Goal: Task Accomplishment & Management: Manage account settings

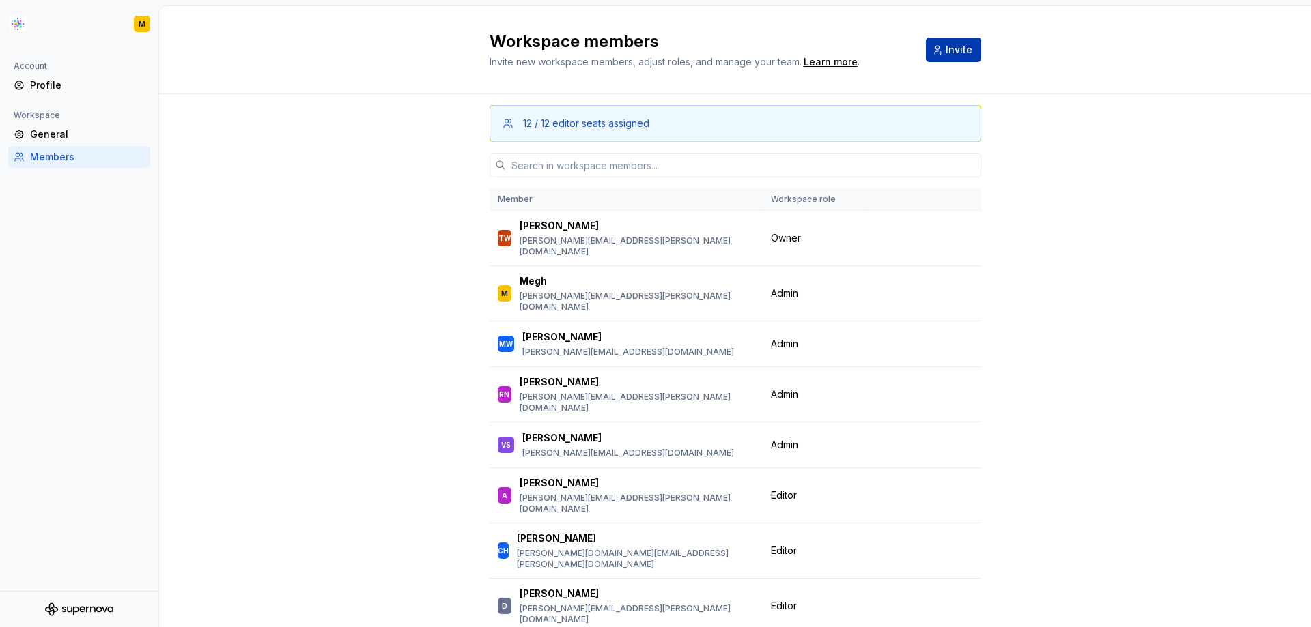
click at [941, 44] on button "Invite" at bounding box center [953, 50] width 55 height 25
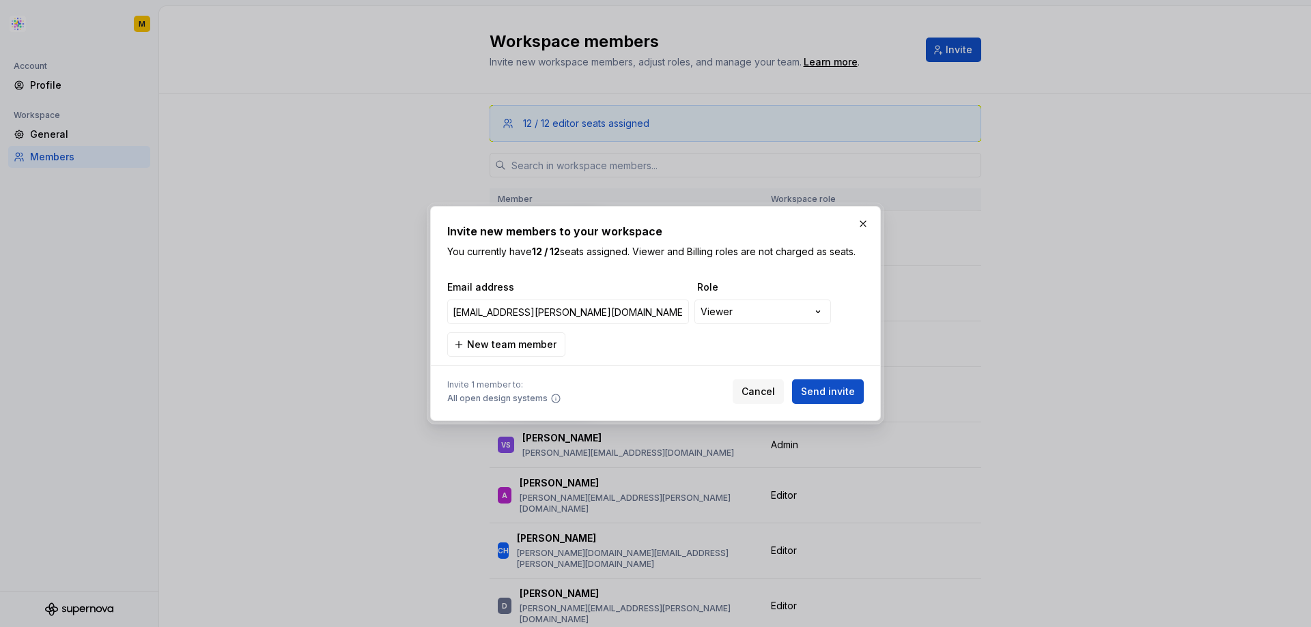
drag, startPoint x: 627, startPoint y: 313, endPoint x: 427, endPoint y: 307, distance: 200.1
click at [427, 307] on div "**********" at bounding box center [655, 314] width 457 height 222
type input "[EMAIL_ADDRESS][PERSON_NAME][DOMAIN_NAME]"
click at [773, 399] on button "Cancel" at bounding box center [757, 392] width 51 height 25
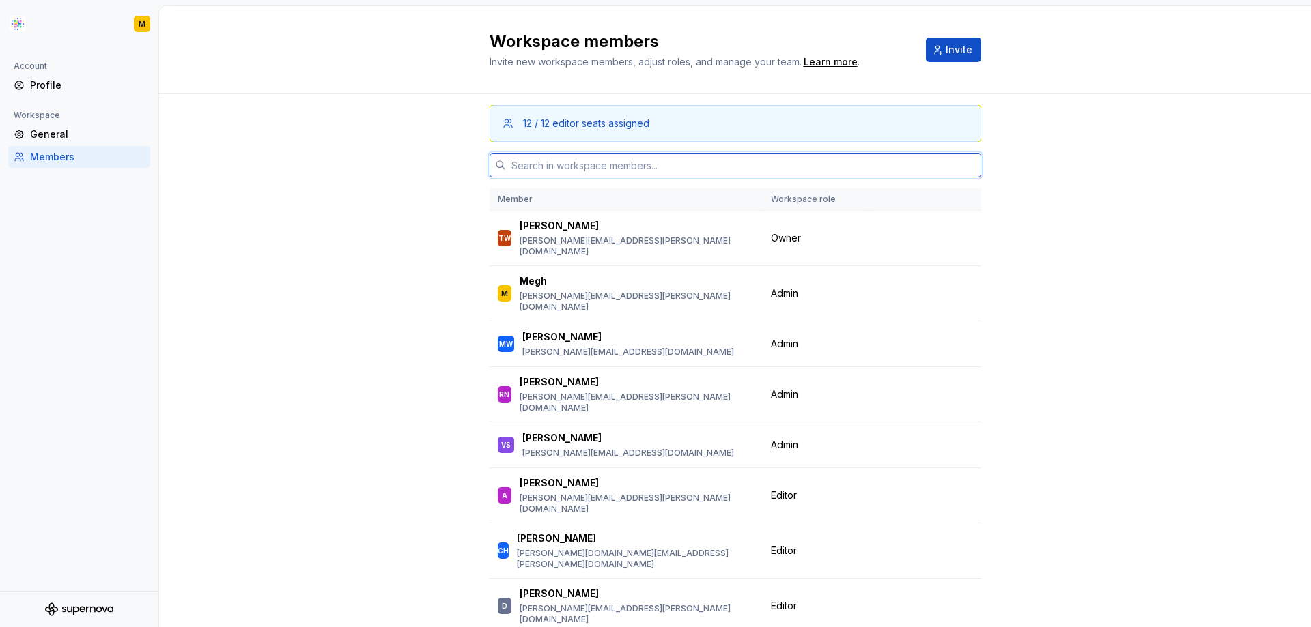
click at [671, 162] on input "text" at bounding box center [743, 165] width 475 height 25
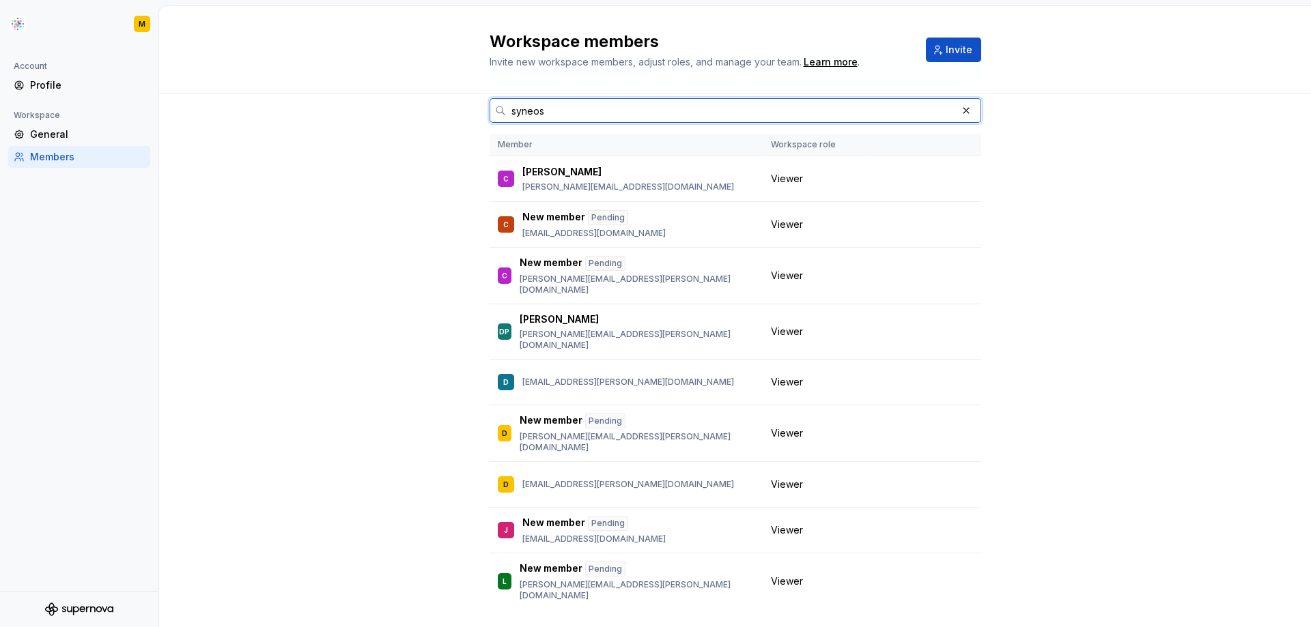
scroll to position [54, 0]
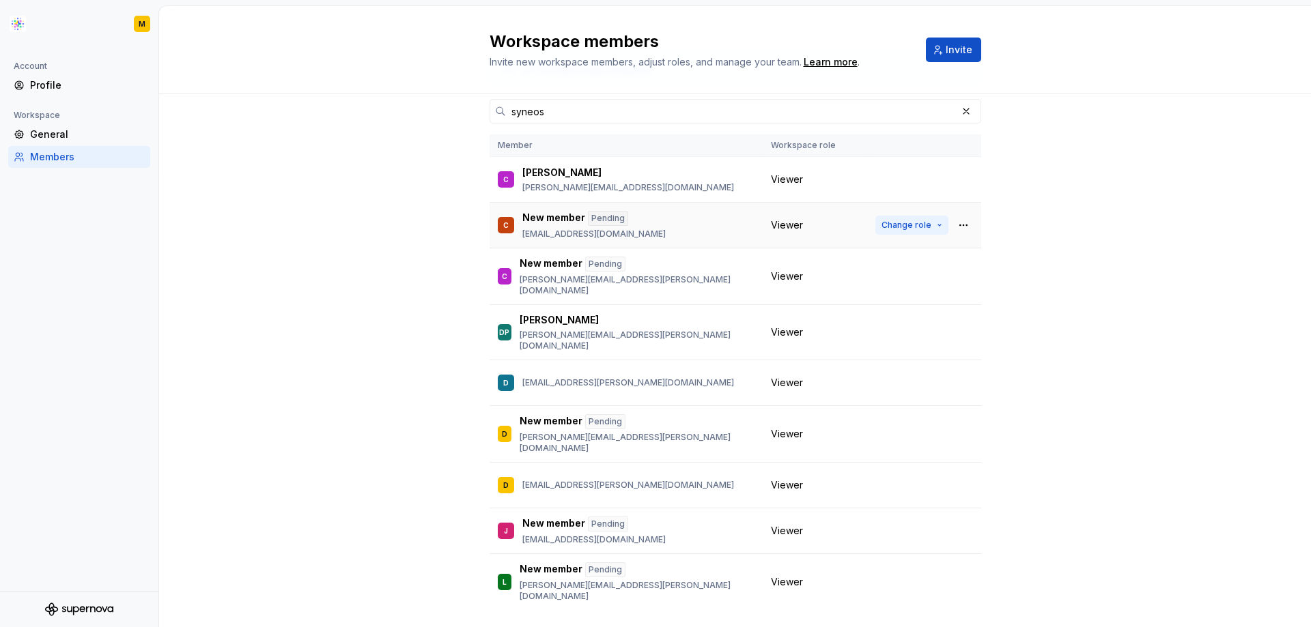
click at [921, 226] on button "Change role" at bounding box center [911, 225] width 73 height 19
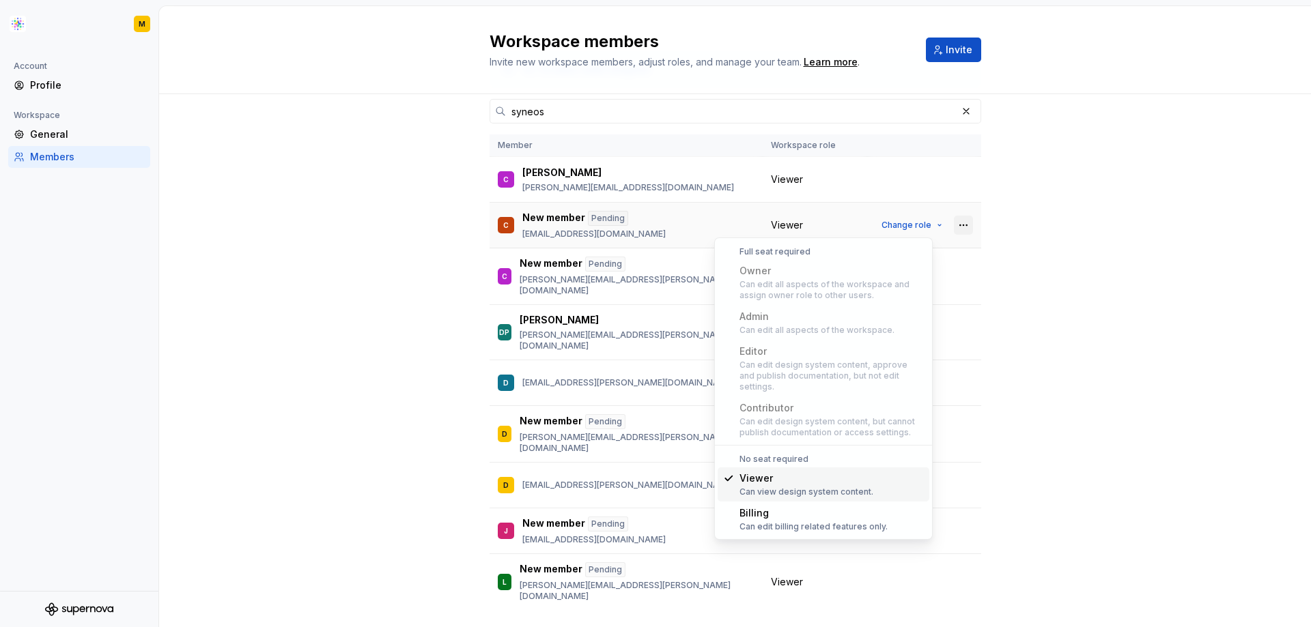
click at [956, 225] on button "button" at bounding box center [963, 225] width 19 height 19
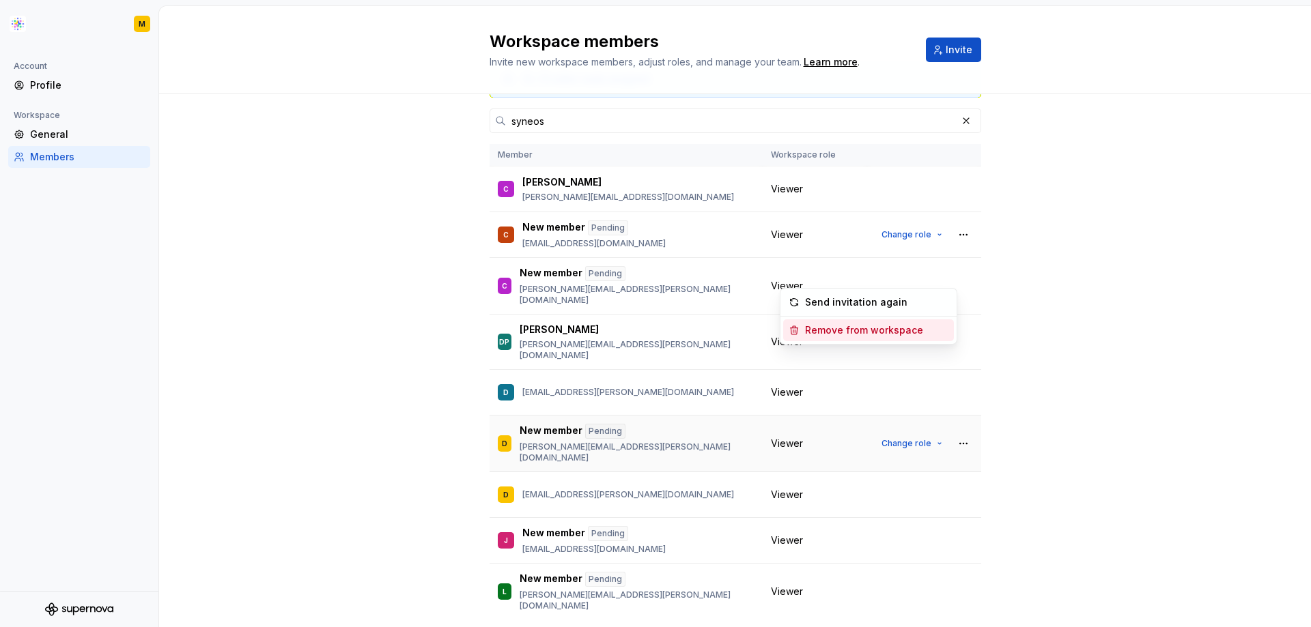
scroll to position [0, 0]
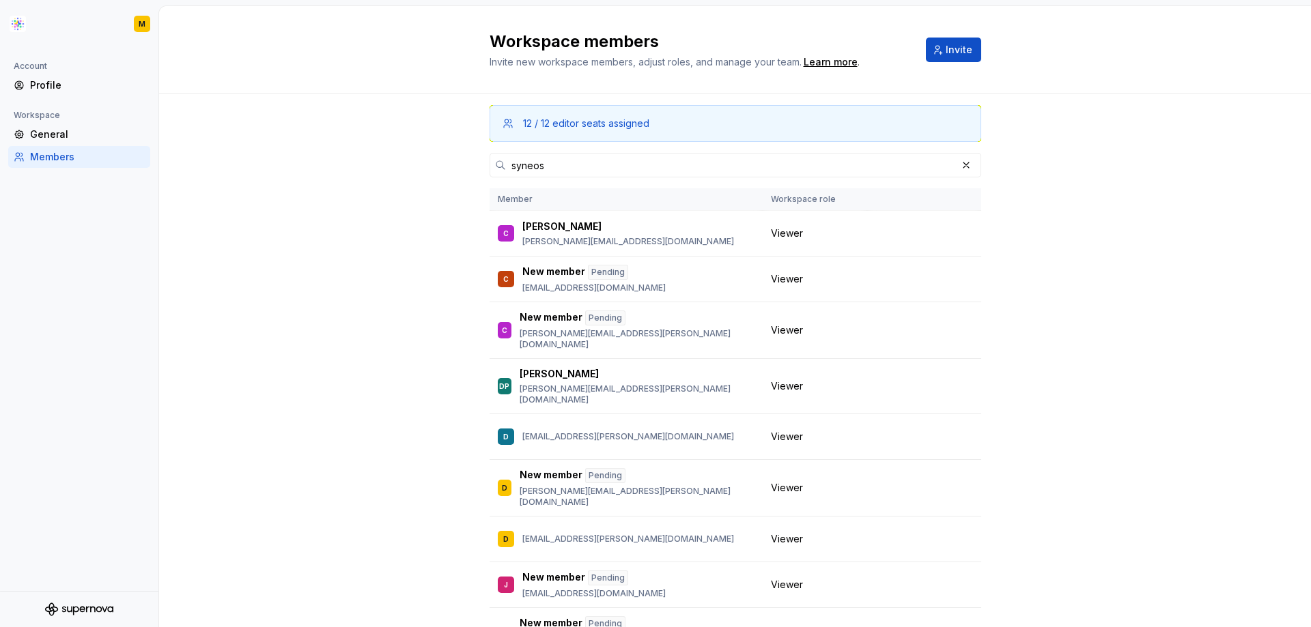
click at [1119, 438] on div "12 / 12 editor seats assigned syneos Member Workspace role C [PERSON_NAME] [PER…" at bounding box center [734, 404] width 1151 height 621
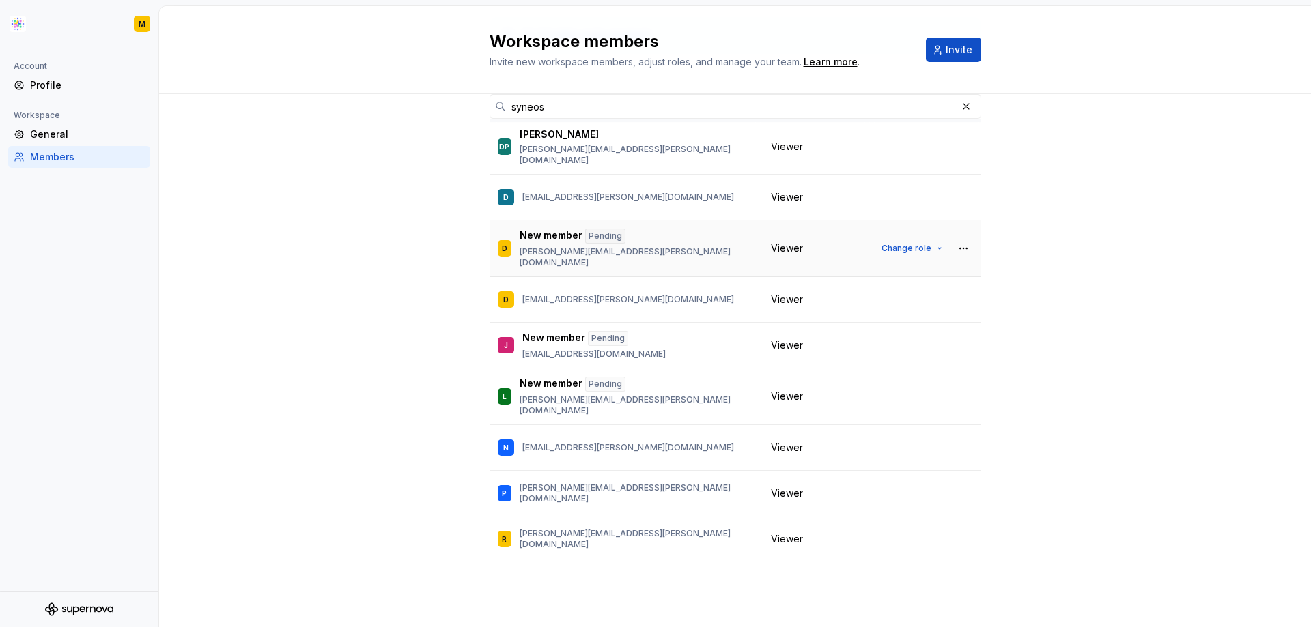
scroll to position [233, 0]
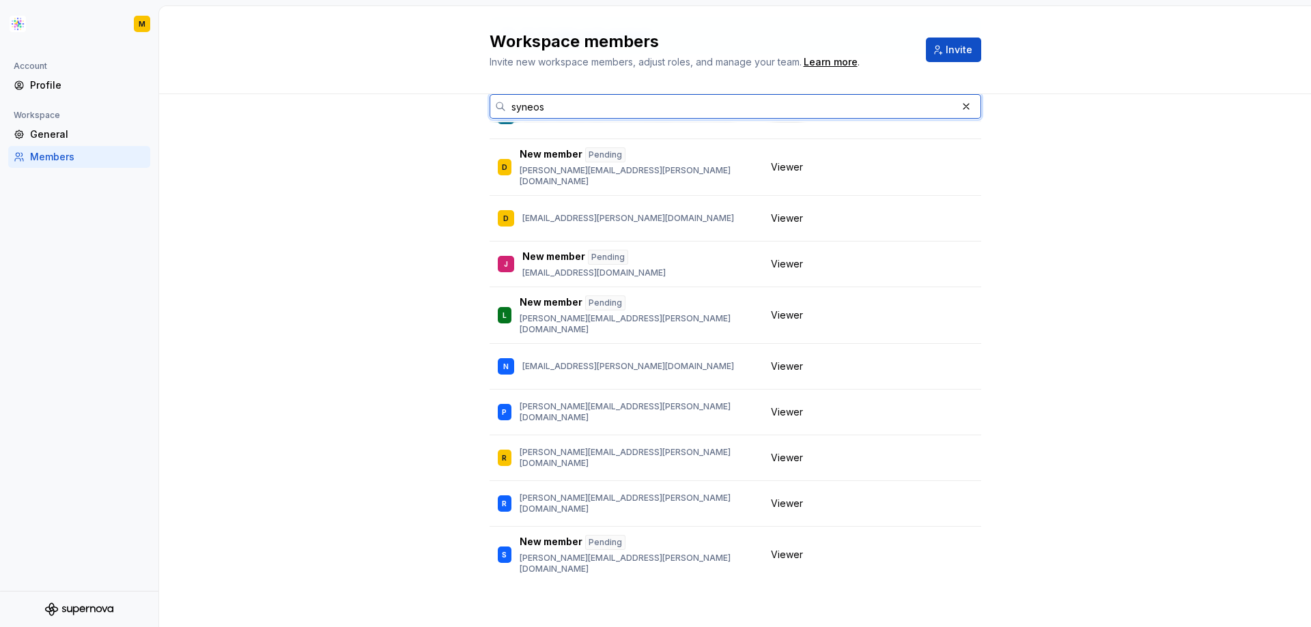
drag, startPoint x: 619, startPoint y: 104, endPoint x: 487, endPoint y: 106, distance: 132.4
click at [489, 106] on div "syneos" at bounding box center [734, 106] width 491 height 25
paste input "[PERSON_NAME][EMAIL_ADDRESS][PERSON_NAME][DOMAIN_NAME]"
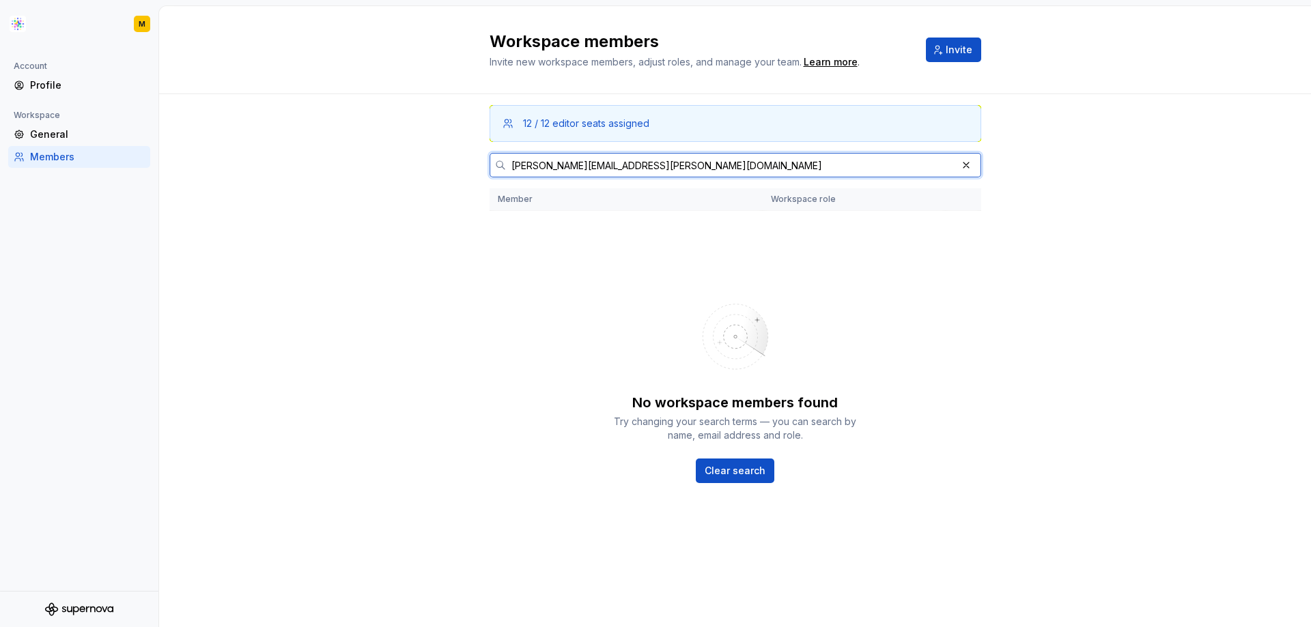
scroll to position [0, 0]
type input "[PERSON_NAME][EMAIL_ADDRESS][PERSON_NAME][DOMAIN_NAME]"
click at [939, 55] on button "Invite" at bounding box center [953, 50] width 55 height 25
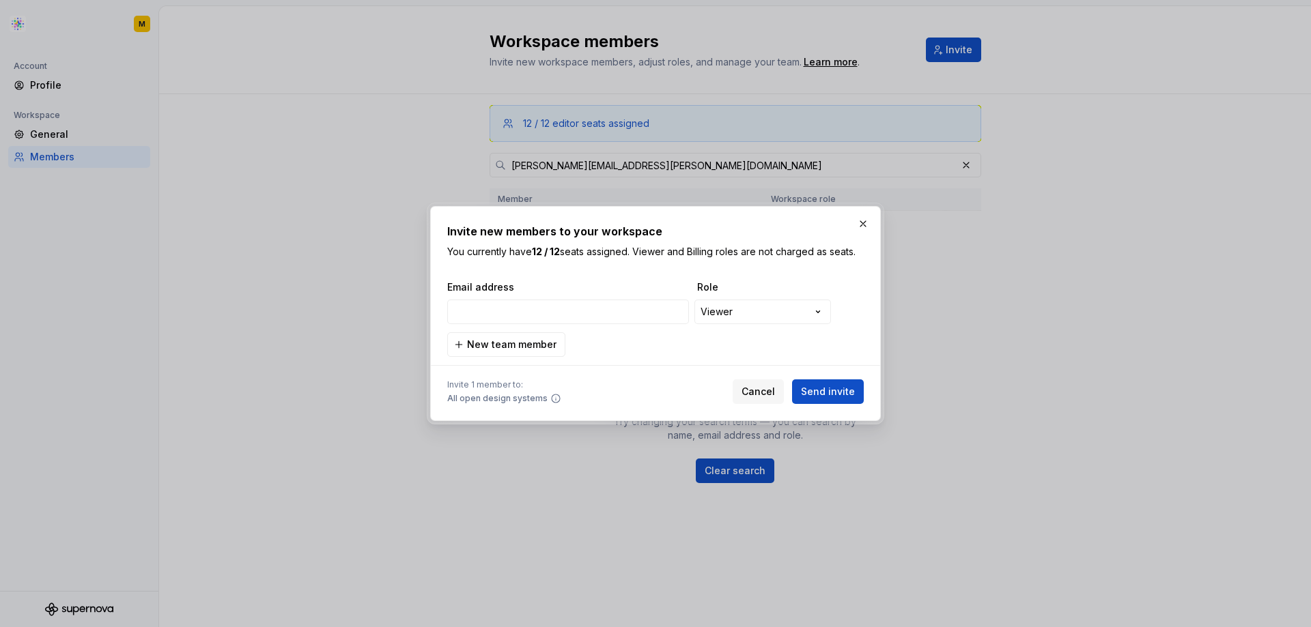
type input "[PERSON_NAME][EMAIL_ADDRESS][PERSON_NAME][DOMAIN_NAME]"
click at [819, 393] on span "Send invite" at bounding box center [828, 392] width 54 height 14
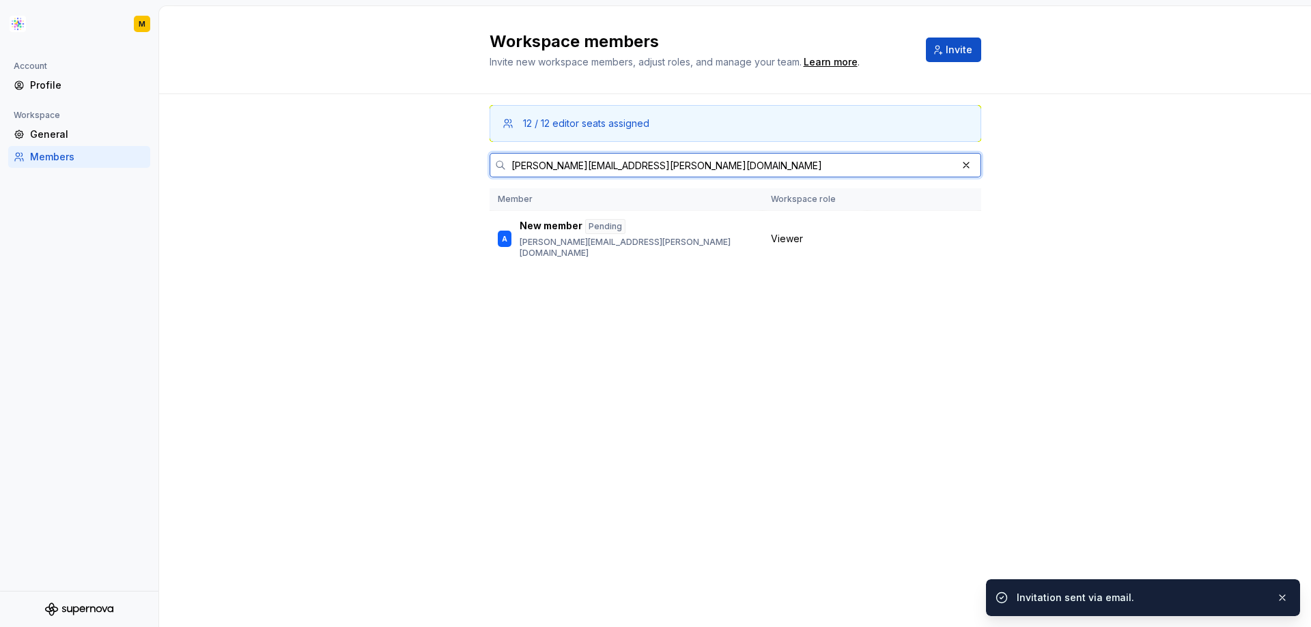
drag, startPoint x: 666, startPoint y: 164, endPoint x: 503, endPoint y: 165, distance: 163.1
click at [503, 165] on div "[PERSON_NAME][EMAIL_ADDRESS][PERSON_NAME][DOMAIN_NAME]" at bounding box center [734, 165] width 491 height 25
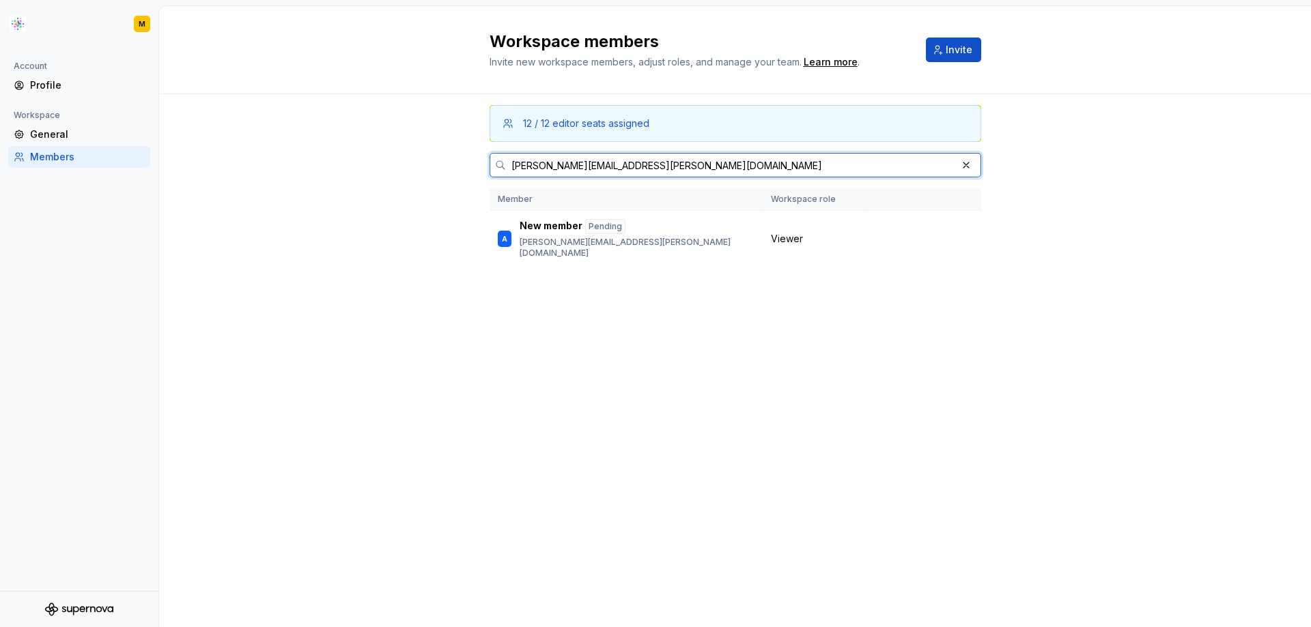
paste input "ngeles.[PERSON_NAME]"
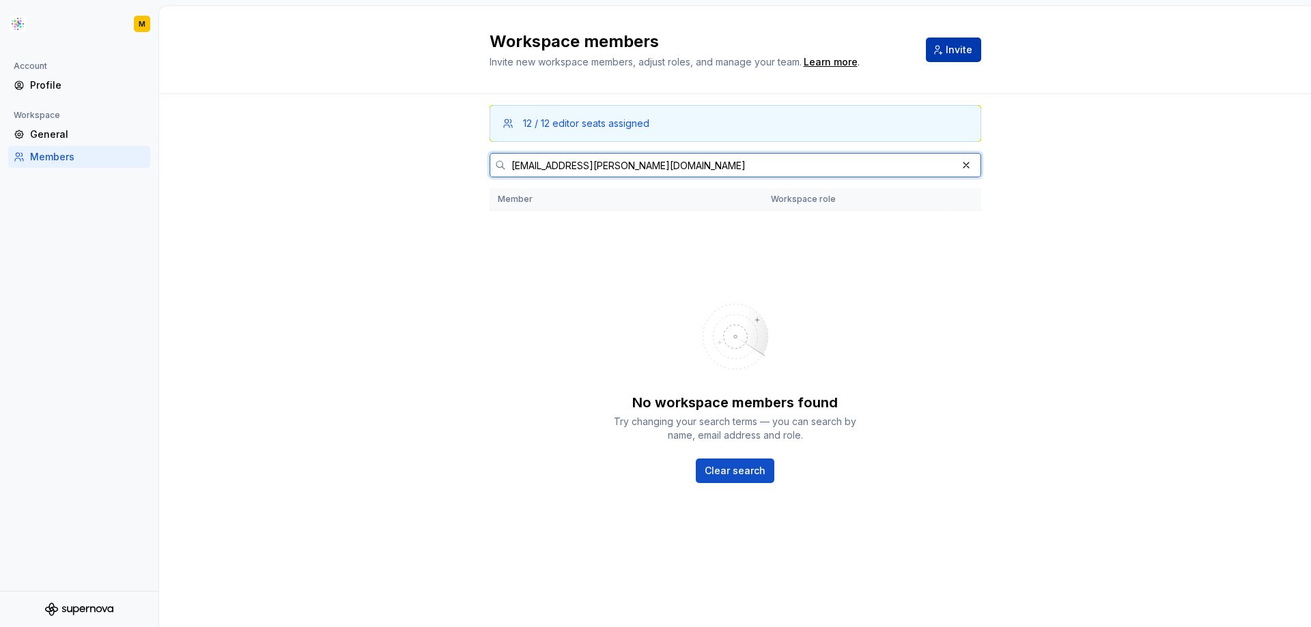
type input "[EMAIL_ADDRESS][PERSON_NAME][DOMAIN_NAME]"
click at [973, 44] on button "Invite" at bounding box center [953, 50] width 55 height 25
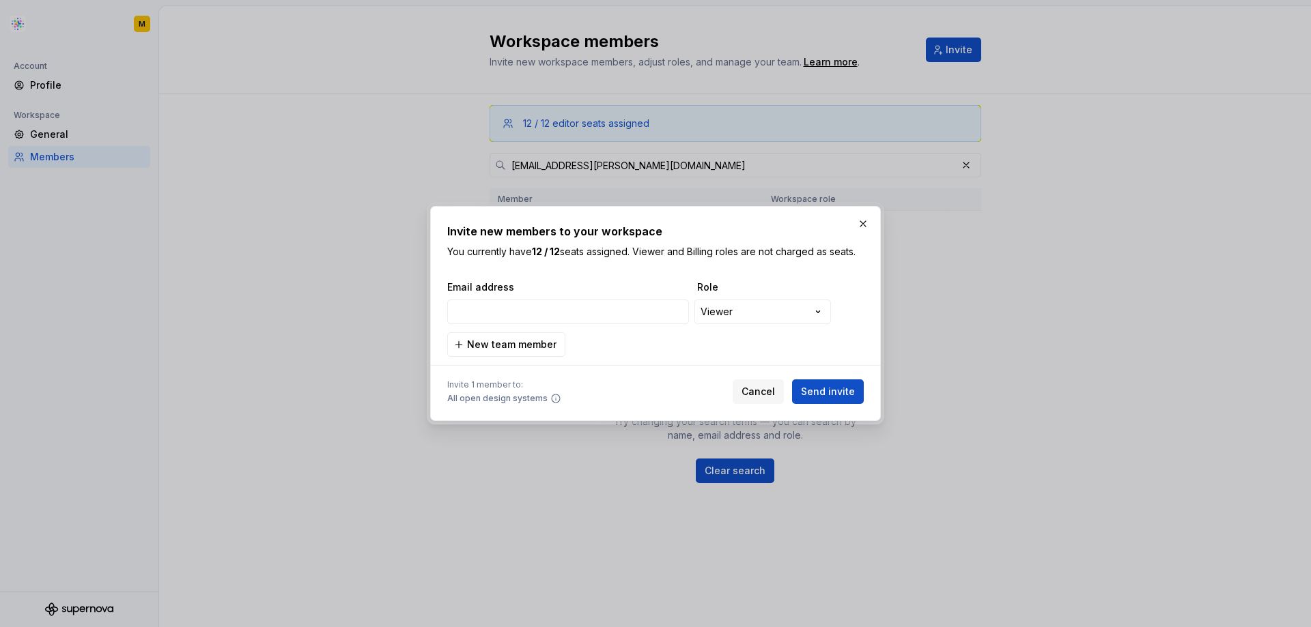
type input "[EMAIL_ADDRESS][PERSON_NAME][DOMAIN_NAME]"
click at [845, 388] on span "Send invite" at bounding box center [828, 392] width 54 height 14
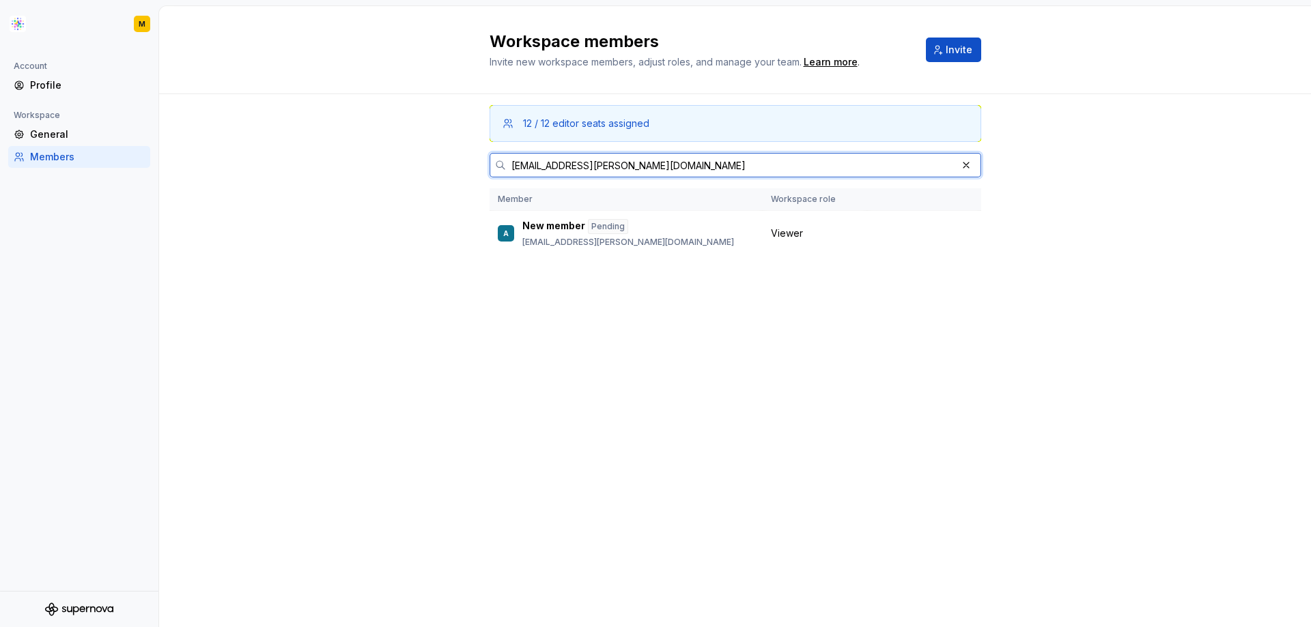
drag, startPoint x: 719, startPoint y: 154, endPoint x: 474, endPoint y: 150, distance: 245.8
click at [474, 150] on div "12 / 12 editor seats assigned [EMAIL_ADDRESS][PERSON_NAME][DOMAIN_NAME] Member …" at bounding box center [734, 360] width 1151 height 533
paste input "[PERSON_NAME].[PERSON_NAME]"
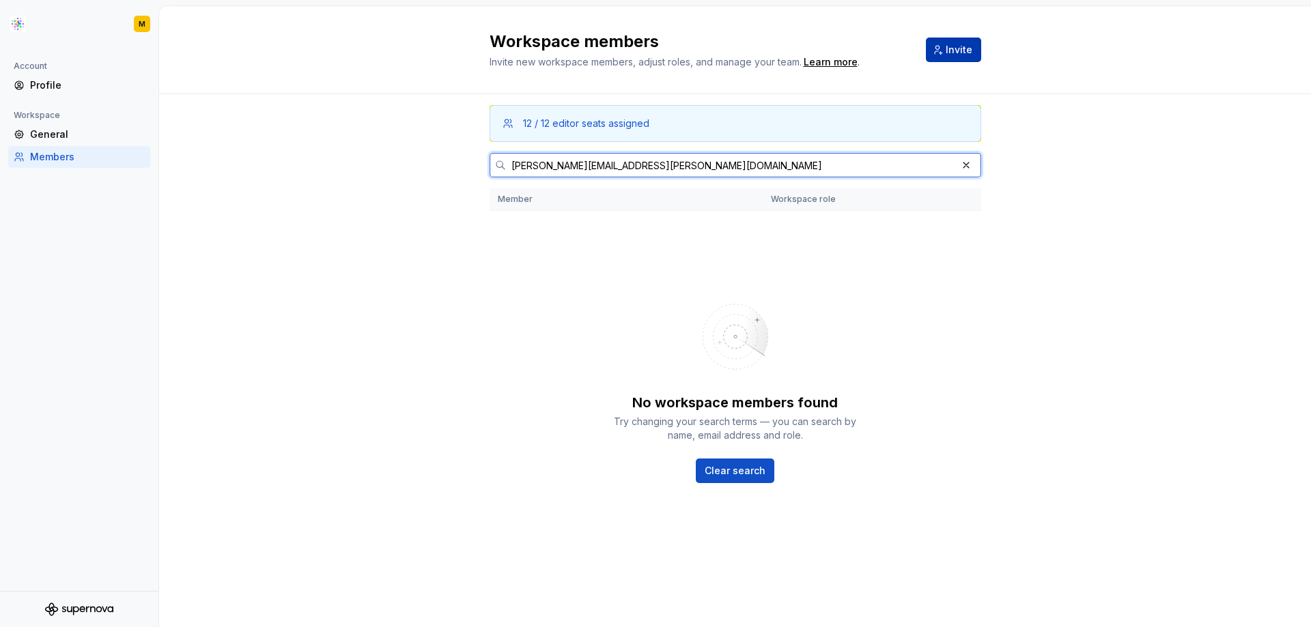
type input "[PERSON_NAME][EMAIL_ADDRESS][PERSON_NAME][DOMAIN_NAME]"
click at [952, 51] on span "Invite" at bounding box center [958, 50] width 27 height 14
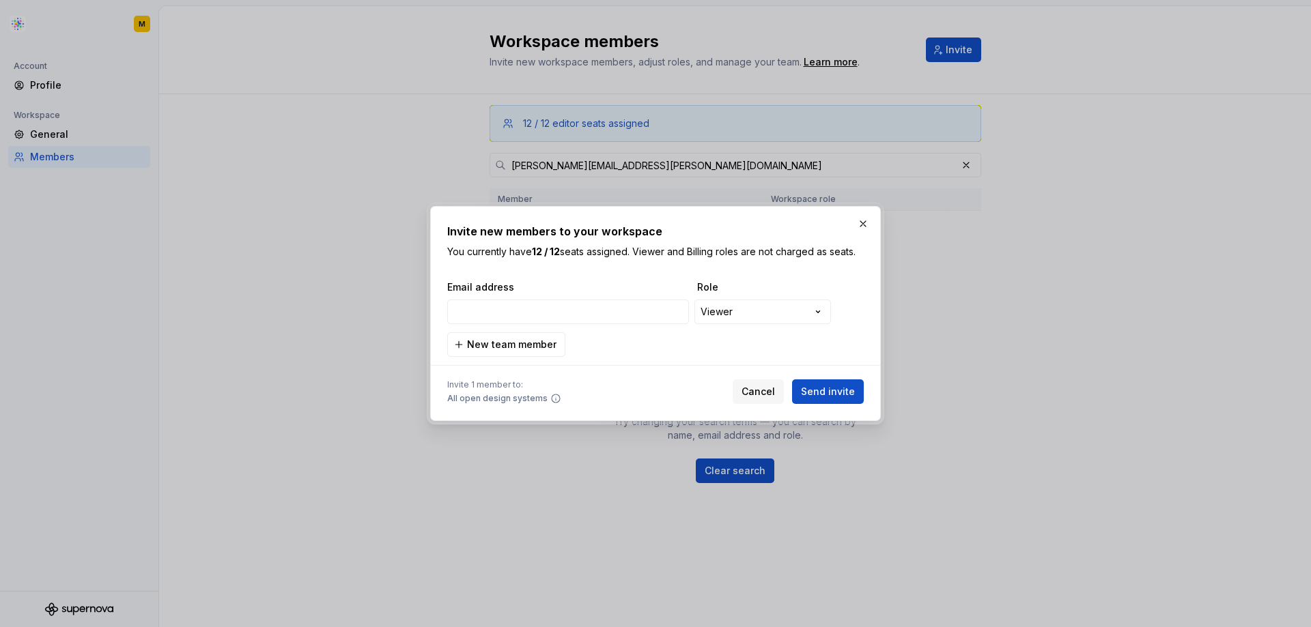
type input "[PERSON_NAME][EMAIL_ADDRESS][PERSON_NAME][DOMAIN_NAME]"
click at [819, 395] on span "Send invite" at bounding box center [828, 392] width 54 height 14
